Goal: Book appointment/travel/reservation

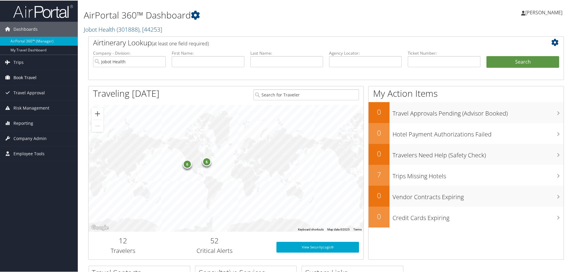
click at [15, 76] on span "Book Travel" at bounding box center [24, 77] width 23 height 15
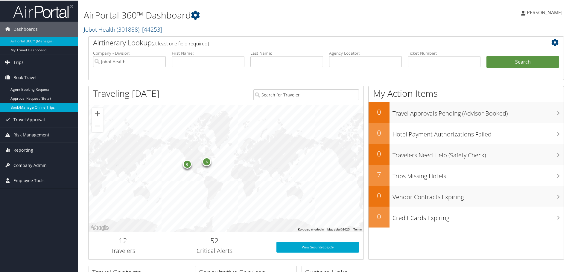
click at [30, 109] on link "Book/Manage Online Trips" at bounding box center [39, 107] width 78 height 9
